Goal: Transaction & Acquisition: Download file/media

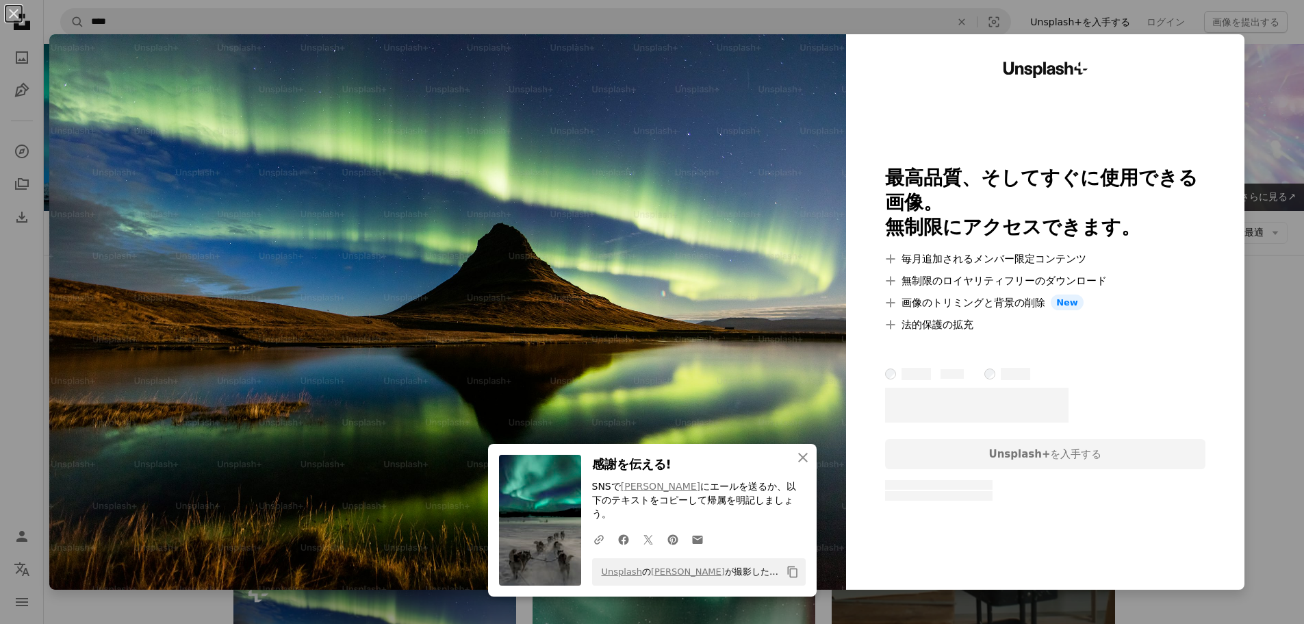
scroll to position [479, 0]
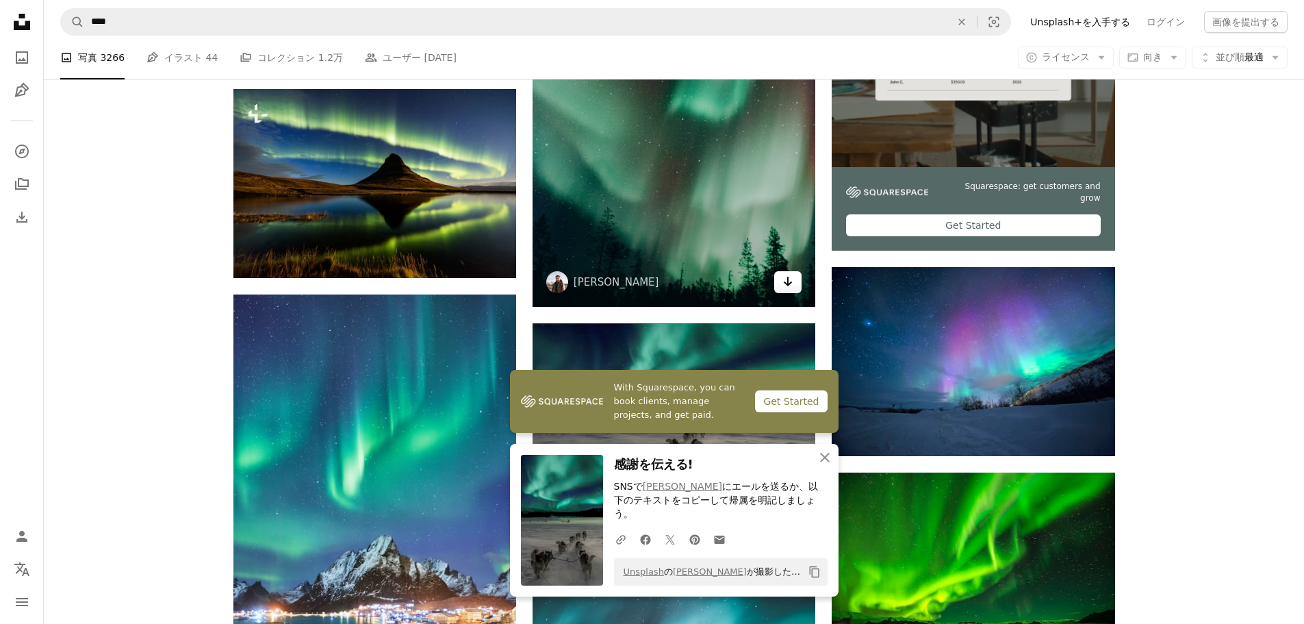
click at [781, 279] on link "Arrow pointing down" at bounding box center [787, 282] width 27 height 22
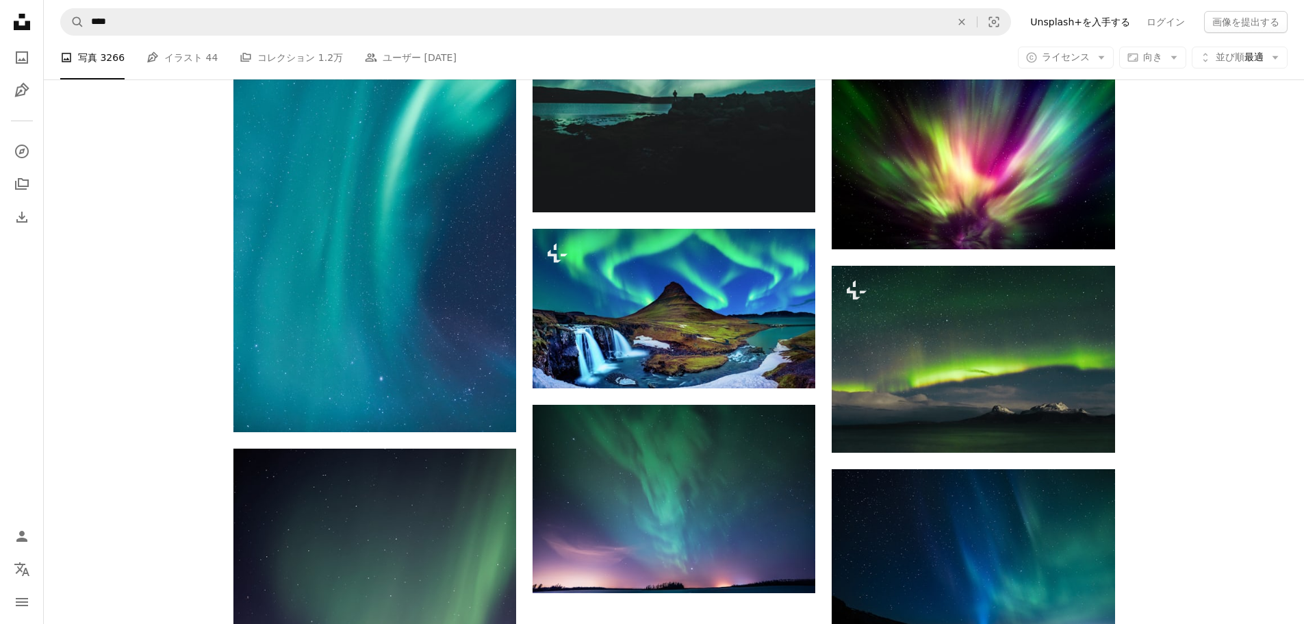
scroll to position [1643, 0]
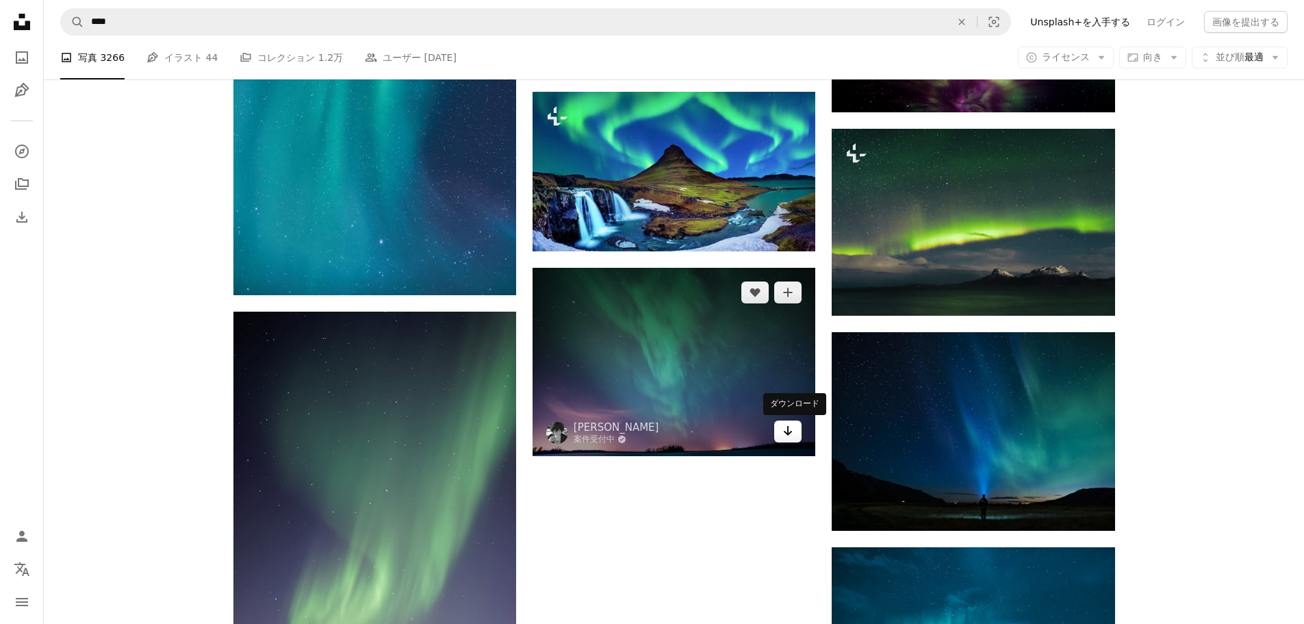
click at [788, 435] on icon "ダウンロード" at bounding box center [788, 431] width 9 height 10
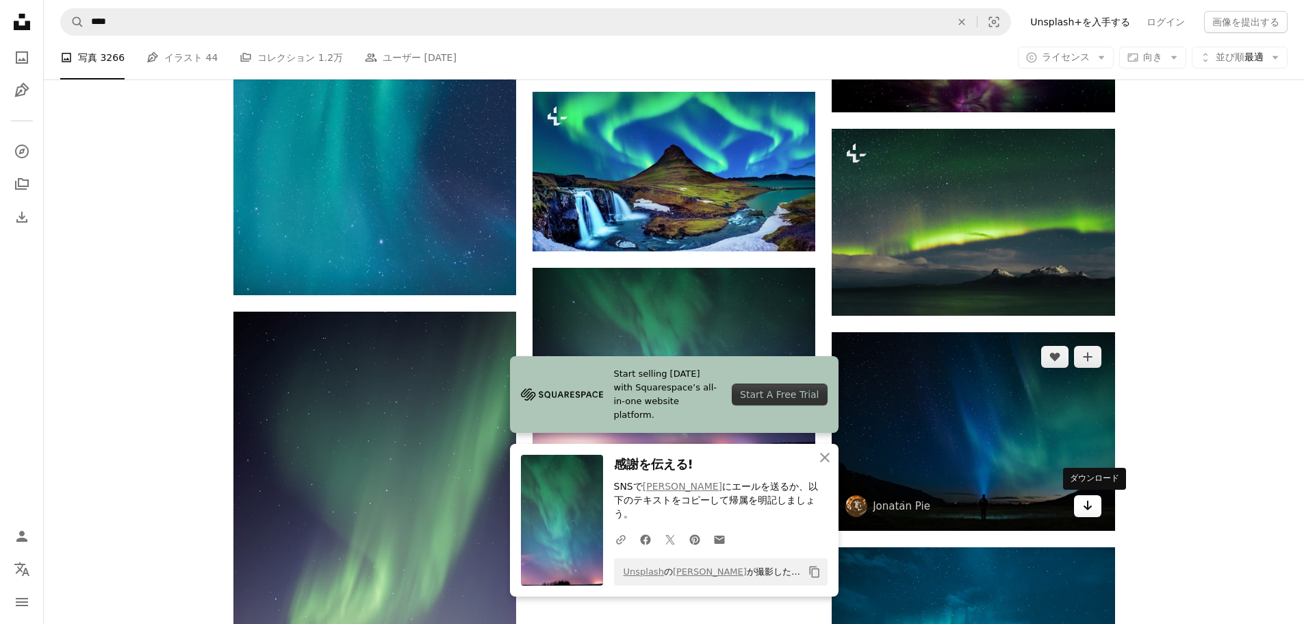
click at [1090, 511] on icon "Arrow pointing down" at bounding box center [1087, 505] width 11 height 16
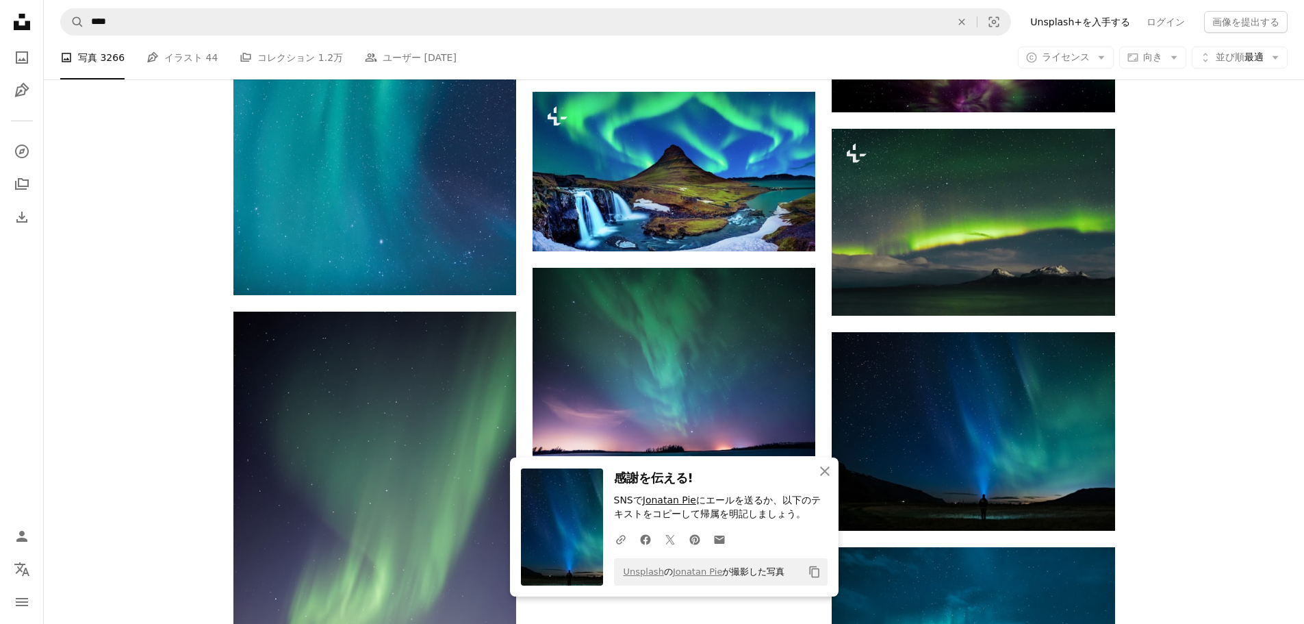
click at [673, 500] on link "Jonatan Pie" at bounding box center [669, 499] width 53 height 11
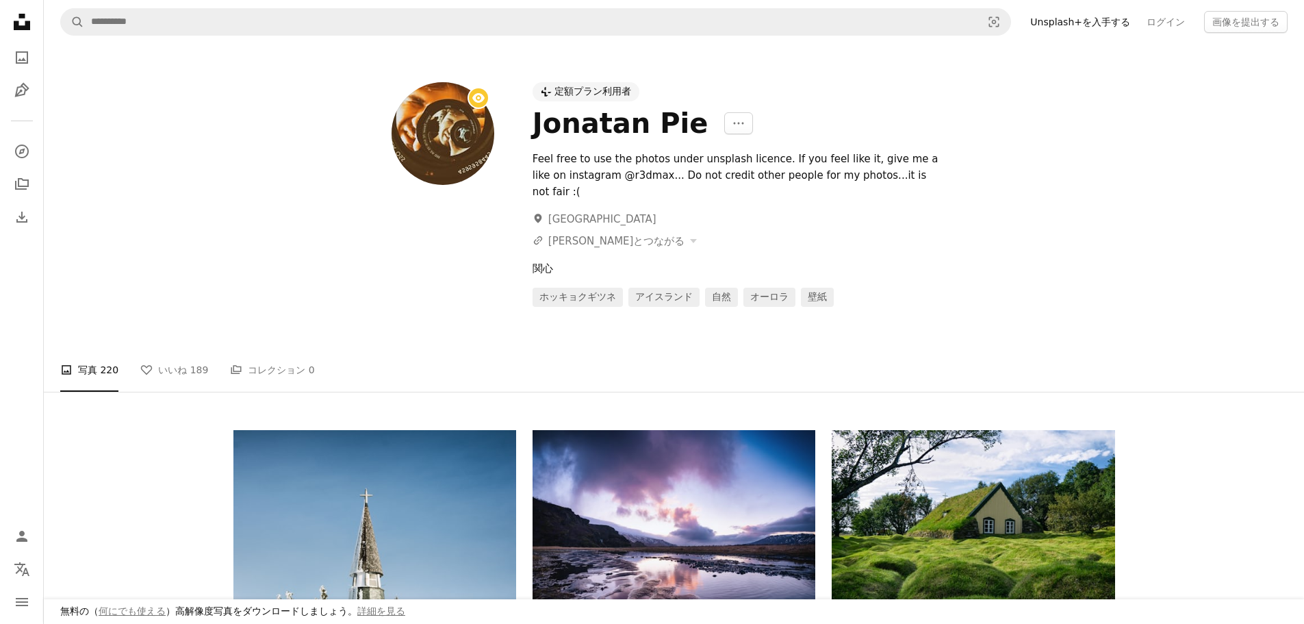
scroll to position [1643, 0]
